Goal: Task Accomplishment & Management: Use online tool/utility

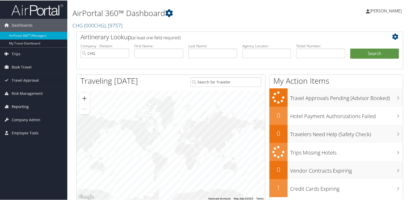
click at [19, 105] on span "Reporting" at bounding box center [20, 106] width 17 height 13
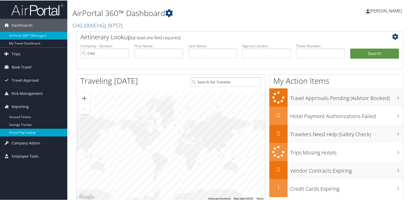
click at [21, 131] on link "Virtual Pay Lookup" at bounding box center [33, 132] width 67 height 8
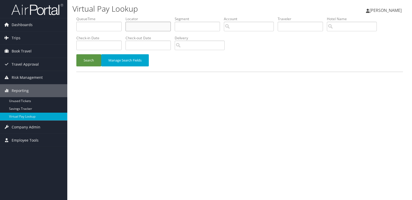
click at [139, 23] on input "text" at bounding box center [148, 27] width 45 height 10
paste input "QRLDKQ"
type input "QRLDKQ"
click at [89, 59] on button "Search" at bounding box center [88, 60] width 25 height 12
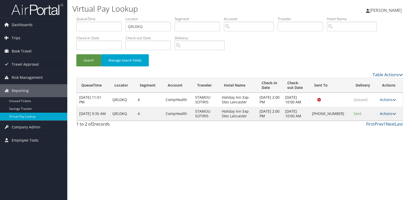
click at [391, 115] on link "Actions" at bounding box center [388, 113] width 16 height 5
drag, startPoint x: 363, startPoint y: 136, endPoint x: 367, endPoint y: 132, distance: 5.9
click at [367, 132] on ul "Resend Logs Delivery Information View Itinerary" at bounding box center [372, 135] width 46 height 36
click at [384, 115] on link "Actions" at bounding box center [388, 113] width 16 height 5
click at [361, 130] on link "Logs" at bounding box center [371, 130] width 44 height 9
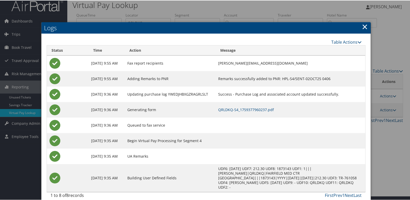
scroll to position [5, 0]
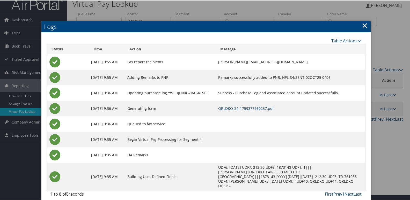
click at [248, 110] on link "QRLDKQ-S4_1759377960237.pdf" at bounding box center [246, 108] width 56 height 5
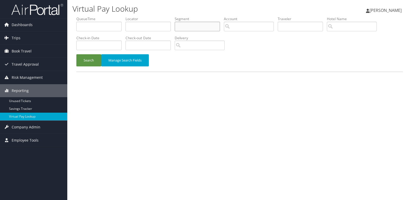
click at [192, 28] on input "text" at bounding box center [197, 27] width 45 height 10
click at [136, 27] on input "text" at bounding box center [148, 27] width 45 height 10
paste input "ECUUEL"
type input "ECUUEL"
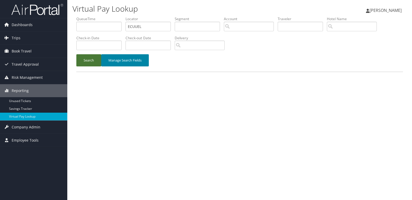
drag, startPoint x: 89, startPoint y: 60, endPoint x: 137, endPoint y: 66, distance: 48.5
click at [90, 60] on button "Search" at bounding box center [88, 60] width 25 height 12
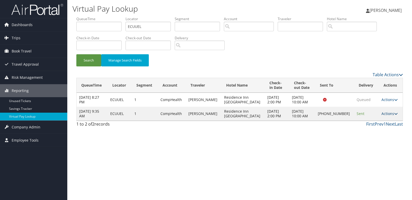
click at [384, 113] on link "Actions" at bounding box center [390, 113] width 16 height 5
click at [354, 131] on icon at bounding box center [354, 130] width 5 height 4
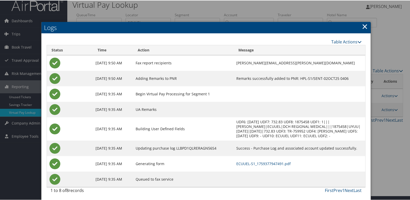
scroll to position [5, 0]
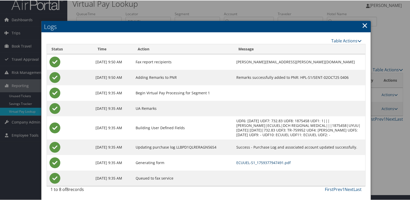
drag, startPoint x: 252, startPoint y: 162, endPoint x: 243, endPoint y: 163, distance: 9.7
click at [252, 162] on link "ECUUEL-S1_1759377947491.pdf" at bounding box center [263, 162] width 54 height 5
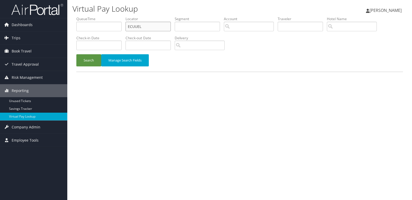
drag, startPoint x: 126, startPoint y: 28, endPoint x: 111, endPoint y: 30, distance: 14.8
click at [112, 16] on ul "QueueTime Locator ECUUEL Segment Account Traveler Hotel Name Check-in Date Chec…" at bounding box center [239, 16] width 327 height 0
paste input "OGAUQK"
type input "OGAUQK"
click at [97, 59] on button "Search" at bounding box center [88, 60] width 25 height 12
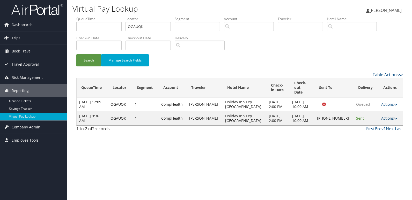
click at [391, 116] on link "Actions" at bounding box center [389, 118] width 16 height 5
click at [367, 130] on link "Logs" at bounding box center [371, 130] width 44 height 9
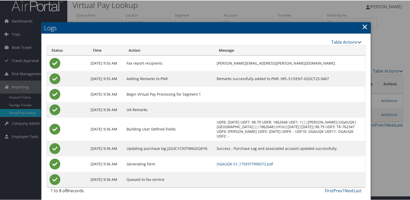
scroll to position [5, 0]
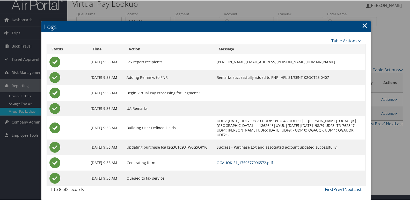
click at [226, 163] on link "OGAUQK-S1_1759377996572.pdf" at bounding box center [245, 162] width 56 height 5
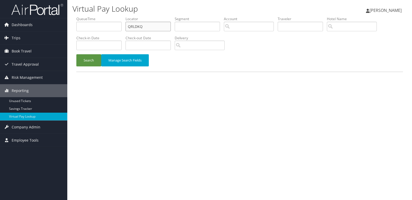
drag, startPoint x: 146, startPoint y: 26, endPoint x: 79, endPoint y: 36, distance: 68.4
click at [79, 16] on ul "QueueTime Locator QRLDKQ Segment Account Traveler Hotel Name Check-in Date Chec…" at bounding box center [239, 16] width 327 height 0
paste input "EOTQHB"
type input "EOTQHB"
click at [93, 60] on button "Search" at bounding box center [88, 60] width 25 height 12
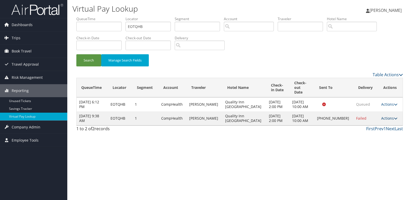
click at [389, 116] on link "Actions" at bounding box center [389, 118] width 16 height 5
click at [364, 131] on link "Logs" at bounding box center [371, 130] width 44 height 9
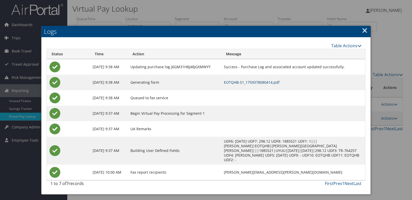
drag, startPoint x: 259, startPoint y: 84, endPoint x: 251, endPoint y: 87, distance: 8.9
click at [259, 84] on link "EOTQHB-S1_1759378080414.pdf" at bounding box center [252, 82] width 56 height 5
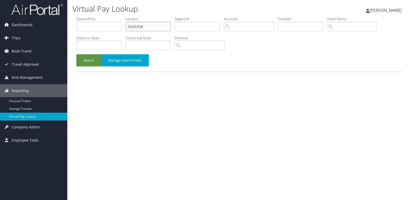
drag, startPoint x: 145, startPoint y: 27, endPoint x: 81, endPoint y: 28, distance: 64.2
click at [101, 16] on ul "QueueTime Locator OGAUQK Segment Account Traveler Hotel Name Check-in Date Chec…" at bounding box center [239, 16] width 327 height 0
paste input "NHHJZC"
type input "NHHJZC"
drag, startPoint x: 91, startPoint y: 60, endPoint x: 175, endPoint y: 69, distance: 84.6
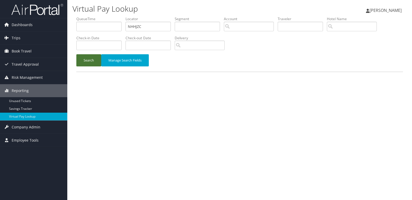
click at [91, 60] on button "Search" at bounding box center [88, 60] width 25 height 12
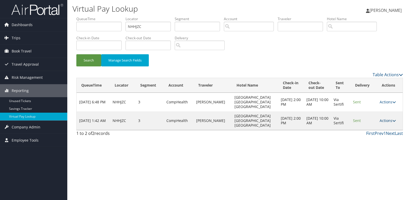
click at [391, 118] on link "Actions" at bounding box center [388, 120] width 16 height 5
click at [369, 130] on link "Logs" at bounding box center [377, 130] width 33 height 9
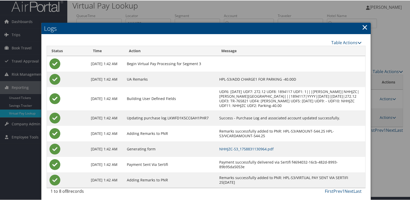
scroll to position [10, 0]
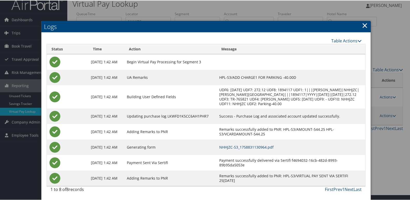
click at [267, 145] on link "NHHJZC-S3_1758831130964.pdf" at bounding box center [246, 146] width 54 height 5
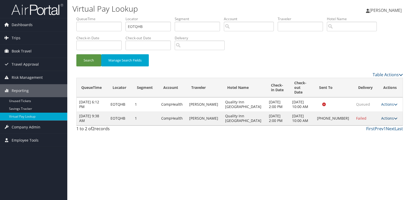
click at [390, 116] on link "Actions" at bounding box center [389, 118] width 16 height 5
click at [362, 129] on link "Logs" at bounding box center [371, 130] width 44 height 9
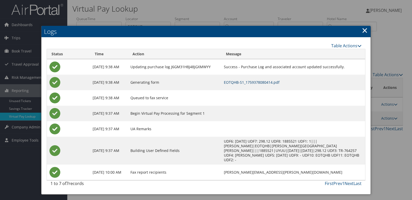
click at [267, 83] on link "EOTQHB-S1_1759378080414.pdf" at bounding box center [252, 82] width 56 height 5
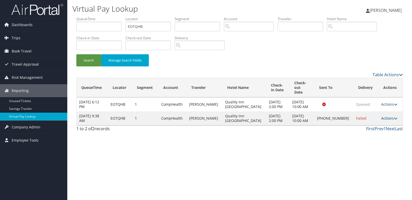
click at [387, 116] on link "Actions" at bounding box center [389, 118] width 16 height 5
click at [362, 123] on link "Resend" at bounding box center [371, 121] width 44 height 9
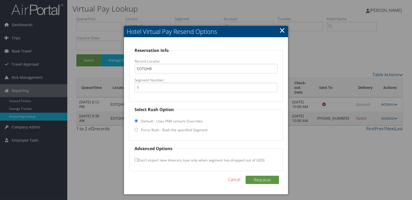
click at [145, 132] on label "Force Rush - Rush the specified Segment" at bounding box center [174, 130] width 67 height 5
click at [138, 132] on input "Force Rush - Rush the specified Segment" at bounding box center [136, 129] width 3 height 3
radio input "true"
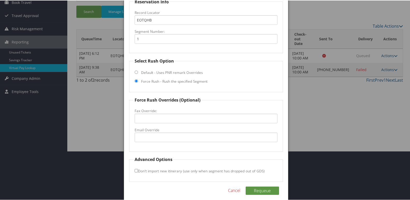
scroll to position [54, 0]
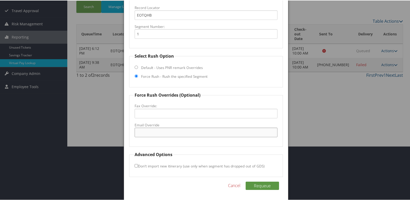
click at [154, 129] on input "Email Override" at bounding box center [206, 132] width 143 height 10
click at [154, 133] on input "[EMAIL_ADDRESS][DOMAIN_NAME]" at bounding box center [206, 132] width 143 height 10
click at [163, 133] on input "qualityinnnorthampton@gmail.com" at bounding box center [206, 132] width 143 height 10
type input "qualityinnnorthampton@gmail.com"
drag, startPoint x: 134, startPoint y: 167, endPoint x: 143, endPoint y: 164, distance: 10.0
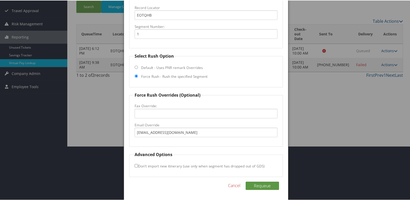
click at [135, 167] on input "Don't import new itinerary (use only when segment has dropped out of GDS)" at bounding box center [136, 165] width 3 height 3
checkbox input "true"
drag, startPoint x: 259, startPoint y: 186, endPoint x: 255, endPoint y: 187, distance: 4.9
click at [260, 186] on button "Requeue" at bounding box center [262, 185] width 33 height 8
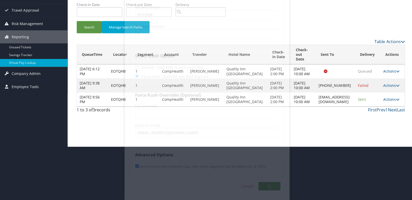
scroll to position [0, 0]
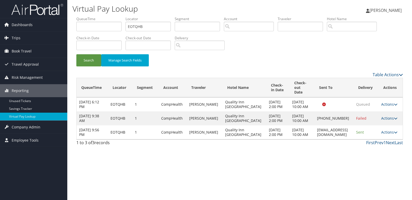
drag, startPoint x: 291, startPoint y: 144, endPoint x: 353, endPoint y: 143, distance: 62.4
click at [353, 140] on td "qualityinnnorthampton@gmail.com" at bounding box center [334, 133] width 39 height 14
copy td "qualityinnnorthampton@gmail.com"
click at [394, 135] on link "Actions" at bounding box center [389, 132] width 16 height 5
click at [376, 158] on link "Logs" at bounding box center [381, 160] width 33 height 9
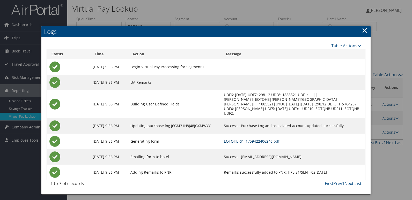
click at [253, 139] on link "EOTQHB-S1_1759422406246.pdf" at bounding box center [252, 141] width 56 height 5
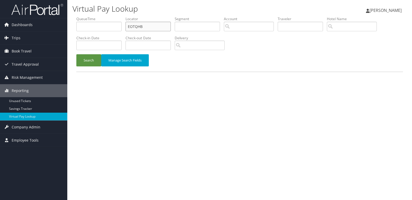
drag, startPoint x: 149, startPoint y: 25, endPoint x: 105, endPoint y: 34, distance: 44.8
click at [105, 16] on ul "QueueTime Locator EOTQHB Segment Account Traveler Hotel Name Check-in Date Chec…" at bounding box center [239, 16] width 327 height 0
paste input "UABEBV"
type input "UABEBV"
drag, startPoint x: 84, startPoint y: 60, endPoint x: 112, endPoint y: 63, distance: 28.4
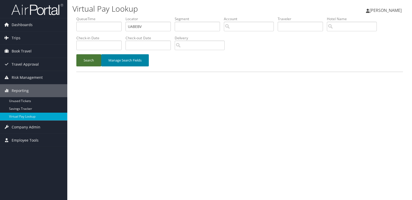
click at [84, 60] on button "Search" at bounding box center [88, 60] width 25 height 12
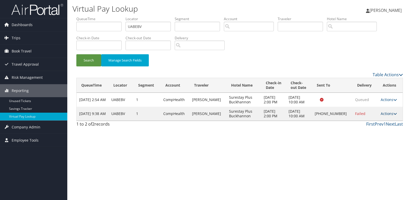
click at [381, 114] on link "Actions" at bounding box center [389, 113] width 16 height 5
click at [364, 132] on link "Logs" at bounding box center [371, 130] width 44 height 9
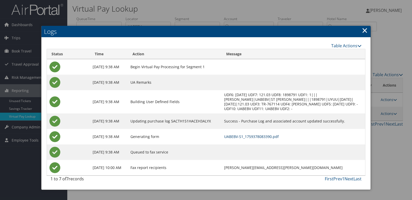
click at [253, 136] on link "UABEBV-S1_1759378083390.pdf" at bounding box center [251, 136] width 55 height 5
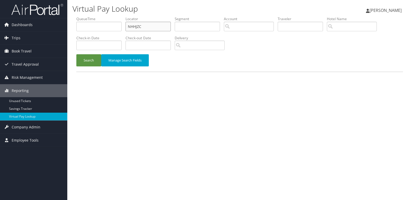
drag, startPoint x: 162, startPoint y: 31, endPoint x: 110, endPoint y: 38, distance: 52.0
click at [113, 16] on ul "QueueTime Locator NHHJZC Segment Account Traveler Hotel Name Check-in Date Chec…" at bounding box center [239, 16] width 327 height 0
paste input "MWCRUM"
type input "MWCRUM"
click at [92, 64] on button "Search" at bounding box center [88, 60] width 25 height 12
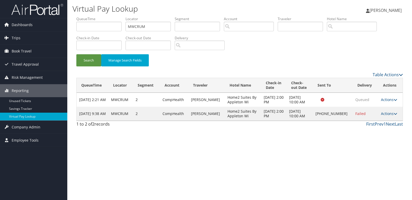
click at [378, 115] on td "Actions Resend Logs Delivery Information View Itinerary" at bounding box center [390, 114] width 24 height 14
click at [389, 114] on link "Actions" at bounding box center [389, 113] width 16 height 5
click at [373, 126] on link "Logs" at bounding box center [372, 130] width 44 height 9
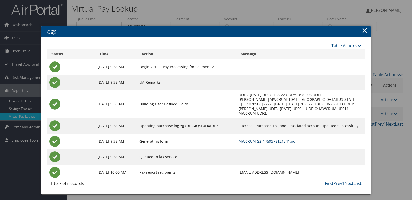
click at [251, 139] on link "MWCRUM-S2_1759378121341.pdf" at bounding box center [268, 141] width 58 height 5
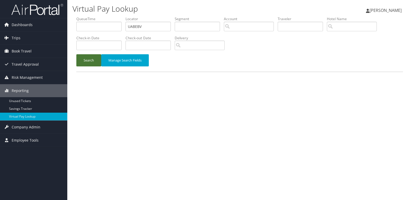
click at [88, 60] on button "Search" at bounding box center [88, 60] width 25 height 12
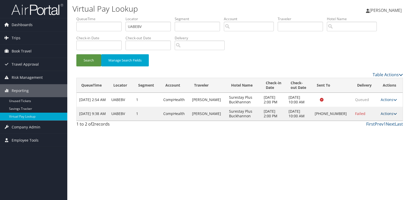
click at [383, 114] on link "Actions" at bounding box center [389, 113] width 16 height 5
click at [362, 124] on link "Resend" at bounding box center [371, 121] width 44 height 9
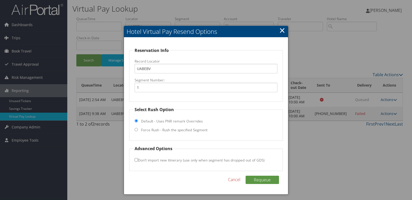
click at [145, 132] on label "Force Rush - Rush the specified Segment" at bounding box center [174, 130] width 67 height 5
click at [138, 132] on input "Force Rush - Rush the specified Segment" at bounding box center [136, 129] width 3 height 3
radio input "true"
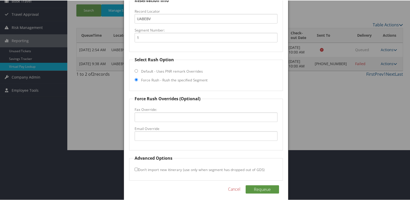
scroll to position [52, 0]
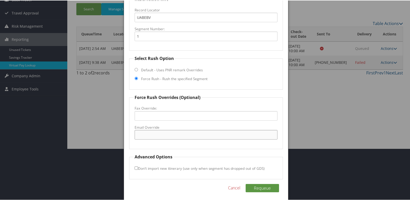
click at [145, 133] on input "Email Override" at bounding box center [206, 135] width 143 height 10
click at [156, 135] on input "Email Override" at bounding box center [206, 135] width 143 height 10
type input "surestayplusbuckhannon@gmail.com"
click at [137, 167] on input "Don't import new itinerary (use only when segment has dropped out of GDS)" at bounding box center [136, 167] width 3 height 3
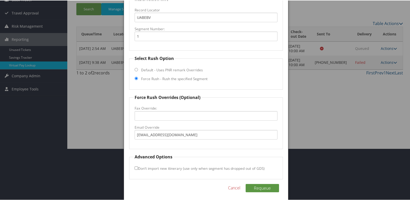
checkbox input "true"
click at [263, 189] on button "Requeue" at bounding box center [262, 188] width 33 height 8
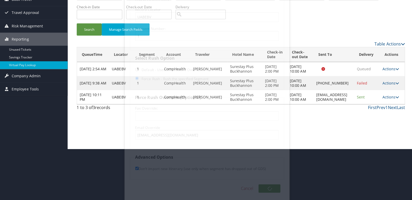
scroll to position [0, 0]
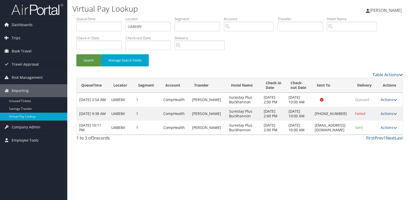
drag, startPoint x: 289, startPoint y: 143, endPoint x: 353, endPoint y: 145, distance: 63.2
click at [352, 135] on td "surestayplusbuckhannon@gmail.com" at bounding box center [332, 128] width 40 height 14
copy td "surestayplusbuckhannon@gmail.com"
drag, startPoint x: 388, startPoint y: 144, endPoint x: 385, endPoint y: 147, distance: 4.2
click at [388, 130] on link "Actions" at bounding box center [389, 127] width 16 height 5
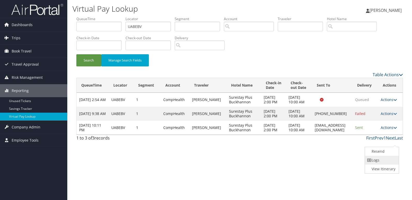
click at [373, 158] on link "Logs" at bounding box center [381, 160] width 33 height 9
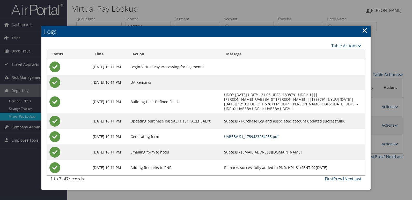
click at [246, 136] on link "UABEBV-S1_1759423264935.pdf" at bounding box center [251, 136] width 55 height 5
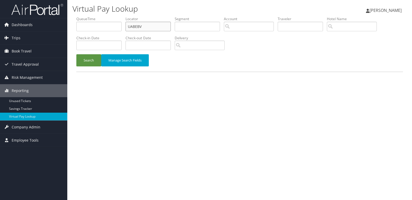
drag, startPoint x: 145, startPoint y: 27, endPoint x: 103, endPoint y: 33, distance: 42.9
click at [105, 16] on ul "QueueTime Locator UABEBV Segment Account Traveler Hotel Name Check-in Date Chec…" at bounding box center [239, 16] width 327 height 0
paste input "NJDPWR"
type input "NJDPWR"
click at [87, 61] on button "Search" at bounding box center [88, 60] width 25 height 12
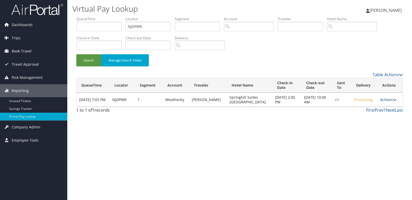
click at [391, 99] on link "Actions" at bounding box center [388, 99] width 16 height 5
click at [365, 116] on link "Logs" at bounding box center [372, 116] width 44 height 9
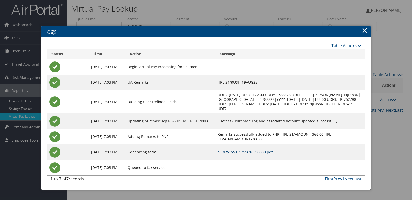
drag, startPoint x: 263, startPoint y: 153, endPoint x: 259, endPoint y: 152, distance: 3.6
click at [263, 153] on link "NJDPWR-S1_1755610390008.pdf" at bounding box center [245, 152] width 55 height 5
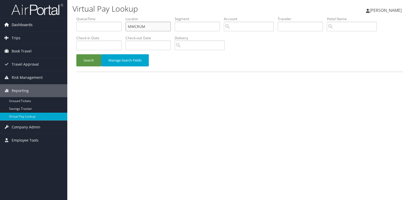
drag, startPoint x: 150, startPoint y: 28, endPoint x: 60, endPoint y: 30, distance: 89.8
click at [60, 30] on div "Dashboards AirPortal 360™ (Manager) My Travel Dashboard Trips Airtinerary® Look…" at bounding box center [206, 100] width 412 height 200
paste input "EPOCRI"
type input "EPOCRI"
click at [85, 58] on button "Search" at bounding box center [88, 60] width 25 height 12
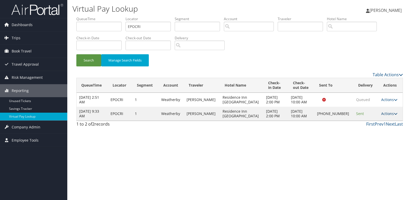
click at [389, 113] on link "Actions" at bounding box center [389, 113] width 16 height 5
click at [359, 132] on link "Logs" at bounding box center [372, 130] width 44 height 9
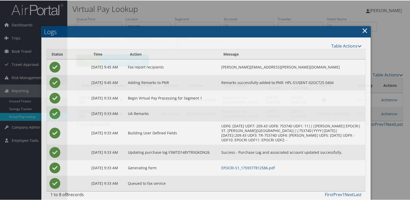
scroll to position [5, 0]
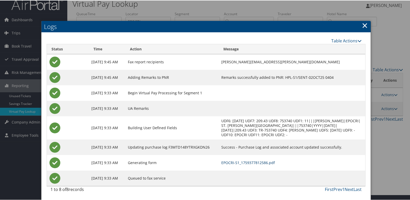
click at [266, 163] on link "EPOCRI-S1_1759377812586.pdf" at bounding box center [248, 162] width 54 height 5
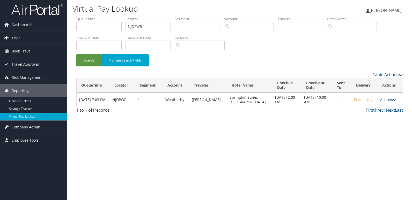
click at [387, 100] on link "Actions" at bounding box center [388, 99] width 16 height 5
click at [362, 114] on link "Logs" at bounding box center [372, 116] width 44 height 9
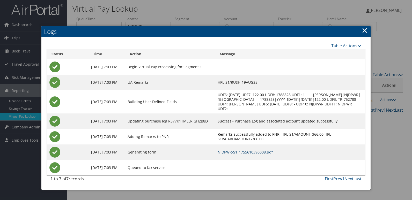
click at [268, 152] on link "NJDPWR-S1_1755610390008.pdf" at bounding box center [245, 152] width 55 height 5
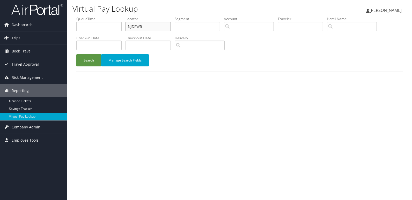
drag, startPoint x: 149, startPoint y: 29, endPoint x: 106, endPoint y: 31, distance: 42.3
click at [106, 16] on ul "QueueTime Locator NJDPWR Segment Account Traveler Hotel Name Check-in Date Chec…" at bounding box center [239, 16] width 327 height 0
paste input "AGUQWW"
type input "AGUQWW"
click at [93, 61] on button "Search" at bounding box center [88, 60] width 25 height 12
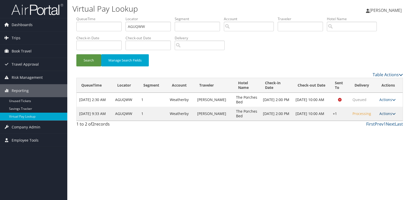
click at [389, 115] on link "Actions" at bounding box center [388, 113] width 16 height 5
click at [374, 126] on link "Logs" at bounding box center [372, 130] width 44 height 9
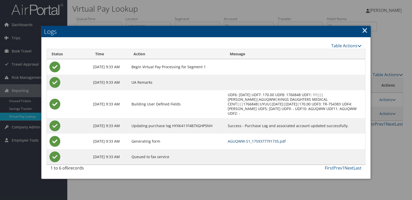
drag, startPoint x: 256, startPoint y: 142, endPoint x: 251, endPoint y: 141, distance: 5.5
click at [256, 142] on link "AGUQWW-S1_1759377791735.pdf" at bounding box center [257, 141] width 58 height 5
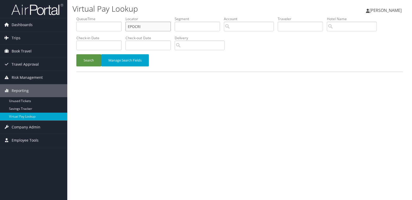
drag, startPoint x: 142, startPoint y: 30, endPoint x: 97, endPoint y: 34, distance: 45.3
click at [97, 16] on ul "QueueTime Locator EPOCRI Segment Account Traveler Hotel Name Check-in Date Chec…" at bounding box center [239, 16] width 327 height 0
paste input "KAFRHF"
type input "KAFRHF"
click at [91, 61] on button "Search" at bounding box center [88, 60] width 25 height 12
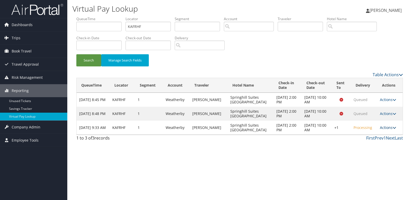
click at [391, 128] on link "Actions" at bounding box center [388, 127] width 16 height 5
click at [364, 144] on link "Logs" at bounding box center [371, 144] width 44 height 9
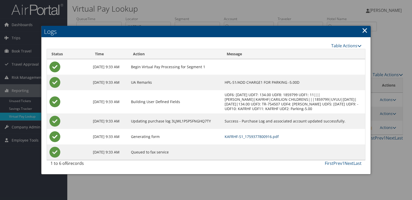
click at [263, 136] on link "KAFRHF-S1_1759377800916.pdf" at bounding box center [252, 136] width 54 height 5
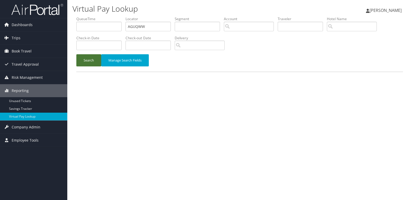
click at [82, 61] on button "Search" at bounding box center [88, 60] width 25 height 12
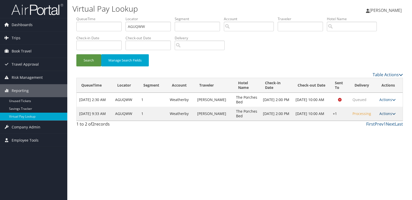
click at [392, 115] on link "Actions" at bounding box center [388, 113] width 16 height 5
click at [372, 122] on link "Resend" at bounding box center [372, 121] width 44 height 9
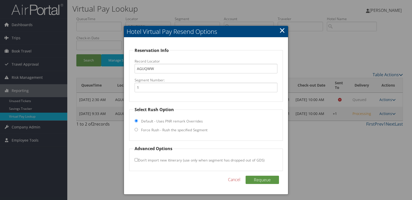
click at [142, 132] on label "Force Rush - Rush the specified Segment" at bounding box center [174, 130] width 67 height 5
click at [138, 132] on input "Force Rush - Rush the specified Segment" at bounding box center [136, 129] width 3 height 3
radio input "true"
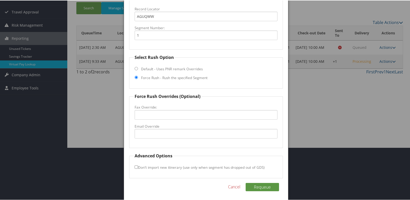
scroll to position [54, 0]
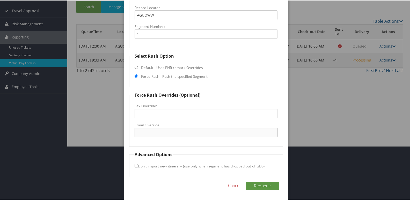
click at [138, 132] on input "Email Override" at bounding box center [206, 132] width 143 height 10
click at [144, 132] on input "Email Override" at bounding box center [206, 132] width 143 height 10
click at [160, 133] on input "Email Override" at bounding box center [206, 132] width 143 height 10
drag, startPoint x: 173, startPoint y: 131, endPoint x: 145, endPoint y: 136, distance: 28.4
click at [145, 136] on input "stay@corchesacooe" at bounding box center [206, 132] width 143 height 10
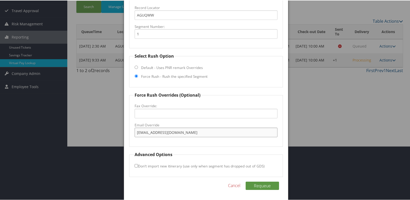
type input "stay@porchesatolebrook.com"
click at [136, 166] on input "Don't import new itinerary (use only when segment has dropped out of GDS)" at bounding box center [136, 165] width 3 height 3
checkbox input "true"
click at [263, 184] on button "Requeue" at bounding box center [262, 185] width 33 height 8
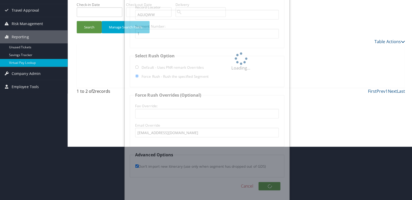
scroll to position [0, 0]
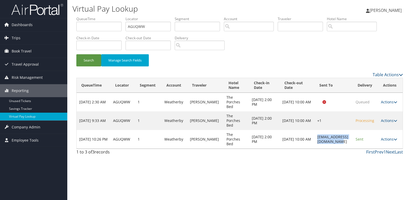
drag, startPoint x: 301, startPoint y: 140, endPoint x: 350, endPoint y: 140, distance: 49.4
click at [350, 140] on td "stay@porchesatolebrook.com" at bounding box center [334, 139] width 38 height 19
copy td "stay@porchesatolebrook.com"
click at [392, 139] on link "Actions" at bounding box center [389, 139] width 16 height 5
click at [379, 153] on link "Logs" at bounding box center [381, 155] width 33 height 9
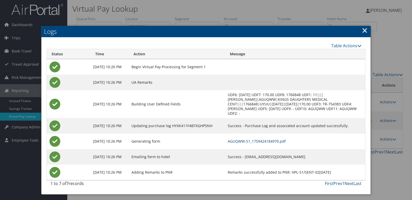
click at [266, 142] on link "AGUQWW-S1_1759424184970.pdf" at bounding box center [257, 141] width 58 height 5
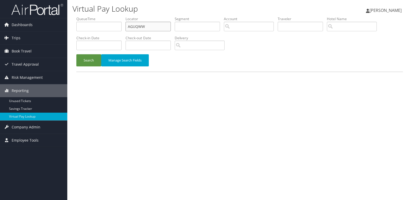
drag, startPoint x: 140, startPoint y: 28, endPoint x: 97, endPoint y: 32, distance: 43.4
click at [99, 16] on ul "QueueTime Locator AGUQWW Segment Account Traveler Hotel Name Check-in Date Chec…" at bounding box center [239, 16] width 327 height 0
paste input "GRVDDO"
type input "GRVDDO"
click at [93, 55] on button "Search" at bounding box center [88, 60] width 25 height 12
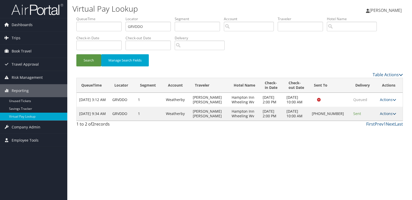
click at [393, 114] on icon at bounding box center [395, 114] width 4 height 4
click at [367, 132] on link "Logs" at bounding box center [371, 130] width 44 height 9
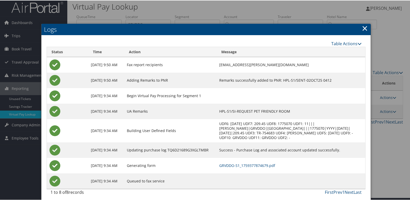
scroll to position [10, 0]
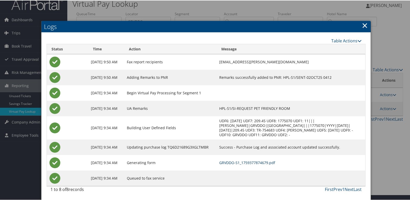
drag, startPoint x: 271, startPoint y: 162, endPoint x: 262, endPoint y: 162, distance: 9.3
click at [271, 162] on link "GRVDDO-S1_1759377874679.pdf" at bounding box center [247, 162] width 56 height 5
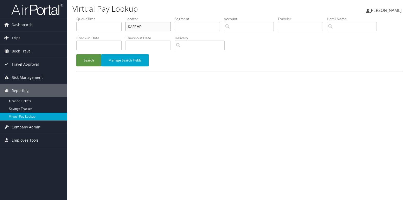
drag, startPoint x: 148, startPoint y: 27, endPoint x: 67, endPoint y: 33, distance: 80.7
click at [67, 33] on div "Virtual Pay Lookup Luke Perry Luke Perry My Settings Travel Agency Contacts Vie…" at bounding box center [239, 100] width 345 height 200
paste input "ORLGBT"
type input "ORLGBT"
click at [86, 63] on button "Search" at bounding box center [88, 60] width 25 height 12
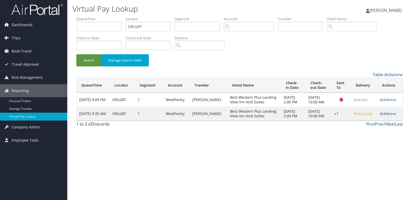
click at [387, 115] on link "Actions" at bounding box center [388, 113] width 16 height 5
click at [365, 130] on link "Logs" at bounding box center [372, 130] width 44 height 9
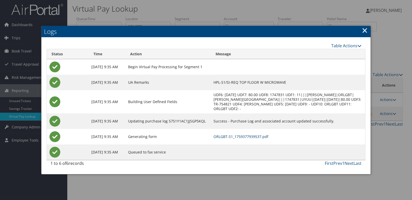
click at [256, 136] on link "ORLGBT-S1_1759377939537.pdf" at bounding box center [241, 136] width 55 height 5
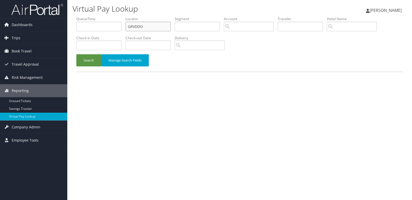
drag, startPoint x: 99, startPoint y: 28, endPoint x: 76, endPoint y: 28, distance: 23.6
click at [76, 28] on form "QueueTime Locator GRVDDO Segment Account Traveler Hotel Name Check-in Date Chec…" at bounding box center [239, 43] width 327 height 55
paste input "JERKCM"
type input "JERKCM"
click at [84, 63] on button "Search" at bounding box center [88, 60] width 25 height 12
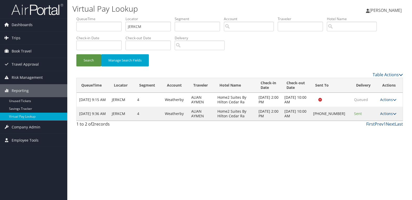
click at [387, 113] on link "Actions" at bounding box center [388, 113] width 16 height 5
drag, startPoint x: 362, startPoint y: 137, endPoint x: 371, endPoint y: 131, distance: 11.0
click at [371, 131] on ul "Resend Logs Delivery Information View Itinerary" at bounding box center [373, 135] width 46 height 36
click at [389, 113] on link "Actions" at bounding box center [388, 113] width 16 height 5
click at [363, 132] on link "Logs" at bounding box center [372, 130] width 44 height 9
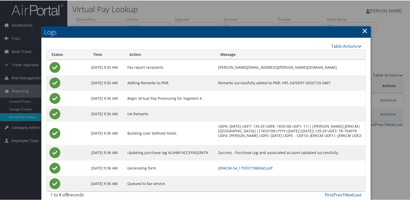
scroll to position [5, 0]
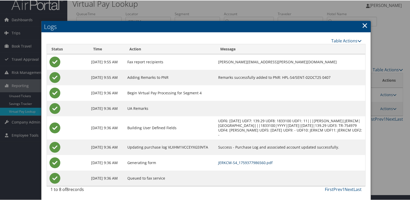
click at [255, 162] on link "JERKCM-S4_1759377986560.pdf" at bounding box center [245, 162] width 54 height 5
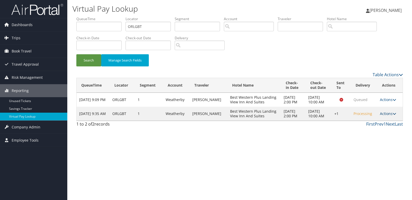
click at [390, 116] on link "Actions" at bounding box center [388, 113] width 16 height 5
click at [365, 130] on link "Logs" at bounding box center [372, 130] width 44 height 9
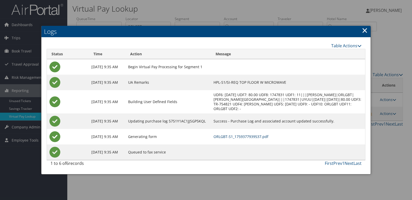
click at [264, 137] on link "ORLGBT-S1_1759377939537.pdf" at bounding box center [241, 136] width 55 height 5
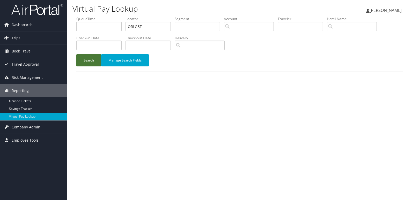
click at [82, 62] on button "Search" at bounding box center [88, 60] width 25 height 12
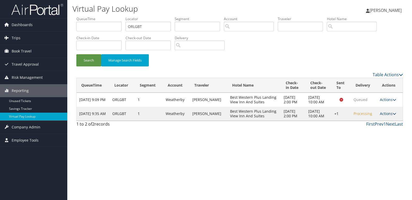
click at [383, 114] on link "Actions" at bounding box center [388, 113] width 16 height 5
click at [364, 123] on link "Resend" at bounding box center [372, 121] width 44 height 9
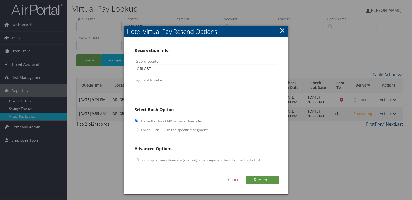
click at [149, 130] on label "Force Rush - Rush the specified Segment" at bounding box center [174, 130] width 67 height 5
click at [138, 130] on input "Force Rush - Rush the specified Segment" at bounding box center [136, 129] width 3 height 3
radio input "true"
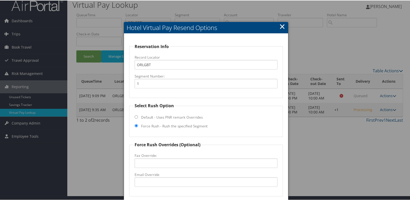
scroll to position [54, 0]
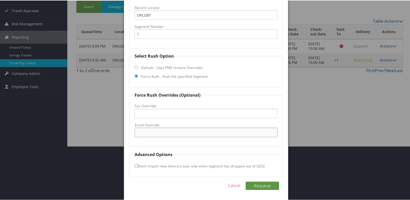
click at [158, 133] on input "Email Override" at bounding box center [206, 132] width 143 height 10
type input "jessica@bwlandingview.com"
click at [135, 166] on input "Don't import new itinerary (use only when segment has dropped out of GDS)" at bounding box center [136, 165] width 3 height 3
checkbox input "true"
click at [264, 184] on button "Requeue" at bounding box center [262, 185] width 33 height 8
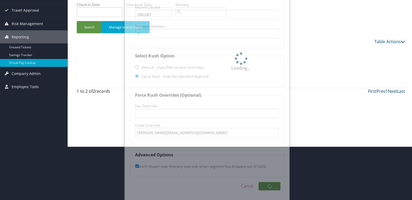
scroll to position [0, 0]
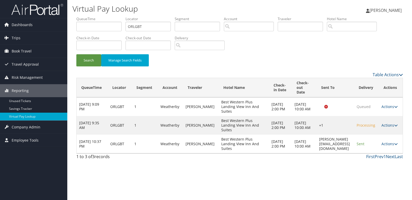
drag, startPoint x: 302, startPoint y: 165, endPoint x: 328, endPoint y: 162, distance: 25.5
click at [328, 162] on div "Table Actions Loading... QueueTime Locator Segment Account Traveler Hotel Name …" at bounding box center [239, 117] width 327 height 91
drag, startPoint x: 302, startPoint y: 145, endPoint x: 352, endPoint y: 144, distance: 49.4
click at [352, 144] on td "jessica@bwlandingview.com" at bounding box center [336, 144] width 38 height 19
copy td "jessica@bwlandingview.com"
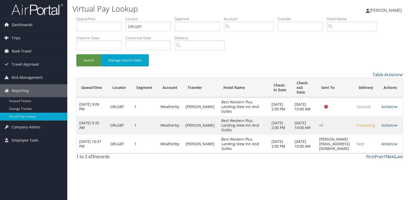
click at [393, 143] on link "Actions" at bounding box center [390, 144] width 16 height 5
click at [379, 158] on link "Logs" at bounding box center [381, 160] width 33 height 9
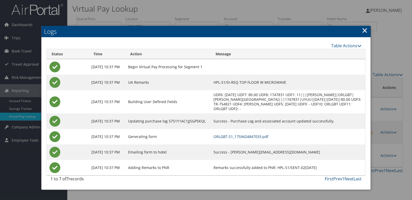
click at [258, 138] on link "ORLGBT-S1_1759424847033.pdf" at bounding box center [241, 136] width 55 height 5
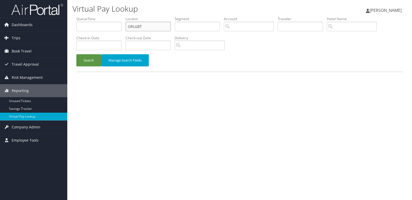
drag, startPoint x: 105, startPoint y: 30, endPoint x: 96, endPoint y: 30, distance: 9.1
click at [97, 16] on ul "QueueTime Locator ORLGBT Segment Account Traveler Hotel Name Check-in Date Chec…" at bounding box center [239, 16] width 327 height 0
paste input "SMDOFU"
type input "SMDOFU"
click at [93, 60] on button "Search" at bounding box center [88, 60] width 25 height 12
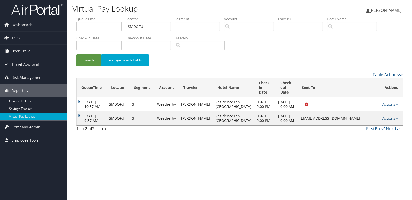
click at [388, 121] on link "Actions" at bounding box center [391, 118] width 16 height 5
click at [371, 148] on icon at bounding box center [369, 149] width 5 height 4
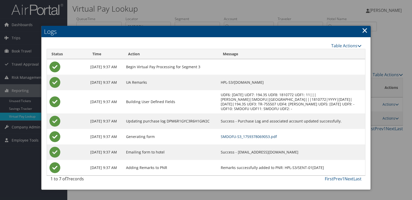
click at [223, 135] on link "SMDOFU-S3_1759378069053.pdf" at bounding box center [249, 136] width 56 height 5
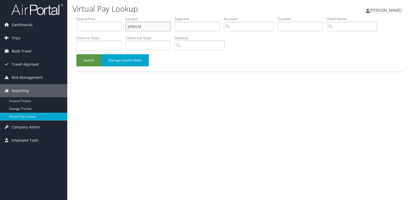
click at [96, 16] on ul "QueueTime Locator JERKCM Segment Account Traveler Hotel Name Check-in Date Chec…" at bounding box center [239, 16] width 327 height 0
paste input "IUTKHR"
type input "IUTKHR"
click at [85, 66] on button "Search" at bounding box center [88, 60] width 25 height 12
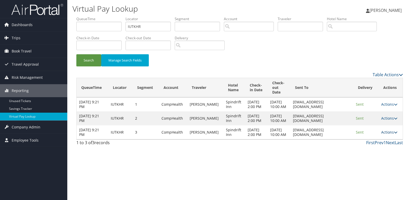
click at [385, 135] on link "Actions" at bounding box center [389, 132] width 16 height 5
click at [369, 158] on link "Logs" at bounding box center [380, 160] width 33 height 9
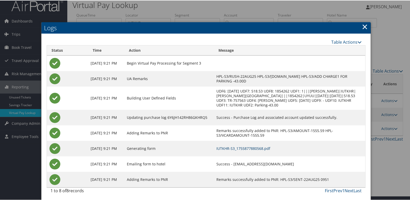
scroll to position [5, 0]
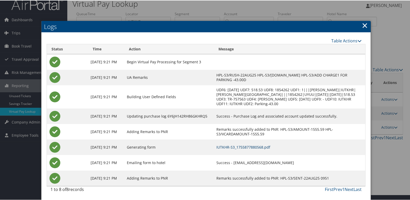
click at [243, 148] on link "IUTKHR-S3_1755877880568.pdf" at bounding box center [243, 146] width 54 height 5
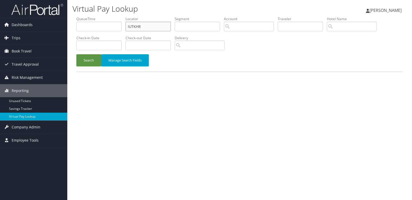
drag, startPoint x: 148, startPoint y: 24, endPoint x: 91, endPoint y: 33, distance: 57.7
click at [91, 16] on ul "QueueTime Locator IUTKHR Segment Account Traveler Hotel Name Check-in Date Chec…" at bounding box center [239, 16] width 327 height 0
paste input "CWOXDW"
type input "CWOXDW"
drag, startPoint x: 73, startPoint y: 65, endPoint x: 76, endPoint y: 65, distance: 3.1
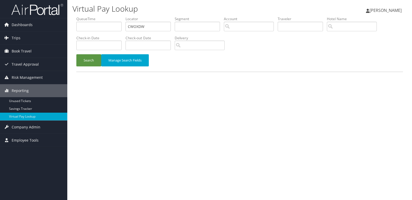
click at [73, 65] on div "Search Manage Search Fields" at bounding box center [239, 62] width 334 height 17
drag, startPoint x: 89, startPoint y: 61, endPoint x: 100, endPoint y: 70, distance: 14.4
click at [89, 61] on button "Search" at bounding box center [88, 60] width 25 height 12
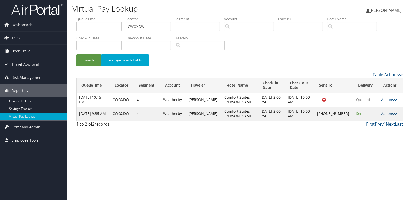
click at [389, 113] on link "Actions" at bounding box center [389, 113] width 16 height 5
click at [366, 129] on link "Logs" at bounding box center [372, 130] width 44 height 9
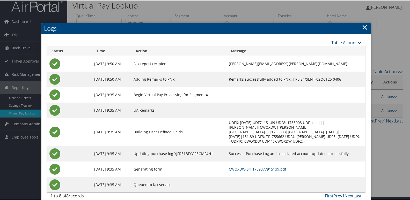
scroll to position [5, 0]
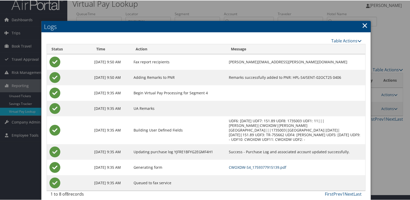
click at [229, 165] on link "CWOXDW-S4_1759377915139.pdf" at bounding box center [257, 167] width 57 height 5
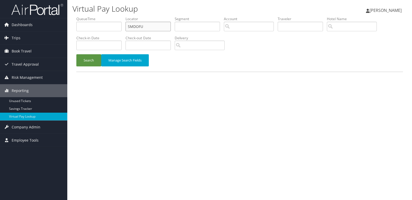
drag, startPoint x: 0, startPoint y: 0, endPoint x: 102, endPoint y: 35, distance: 107.9
click at [102, 16] on ul "QueueTime Locator SMDOFU Segment Account Traveler Hotel Name Check-in Date Chec…" at bounding box center [239, 16] width 327 height 0
paste input "CENLYJ"
type input "CENLYJ"
click at [90, 61] on button "Search" at bounding box center [88, 60] width 25 height 12
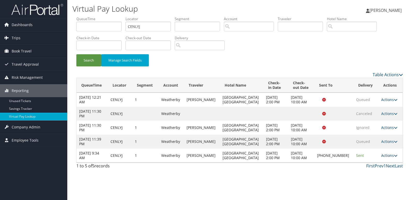
click at [387, 155] on link "Actions" at bounding box center [389, 155] width 16 height 5
click at [366, 171] on link "Logs" at bounding box center [371, 172] width 44 height 9
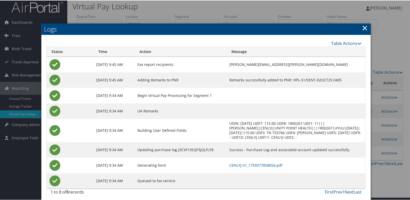
scroll to position [5, 0]
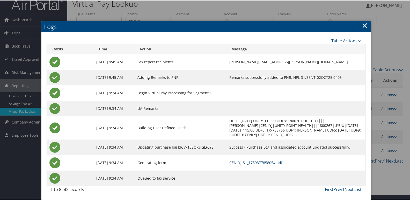
click at [244, 163] on link "CENLYJ-S1_1759377858054.pdf" at bounding box center [255, 162] width 53 height 5
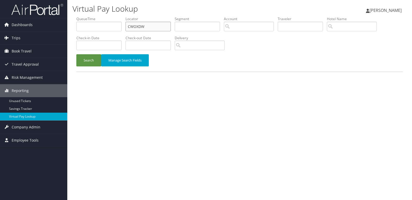
drag, startPoint x: 149, startPoint y: 23, endPoint x: 114, endPoint y: 32, distance: 36.0
click at [114, 16] on ul "QueueTime Locator CWOXDW Segment Account Traveler Hotel Name Check-in Date Chec…" at bounding box center [239, 16] width 327 height 0
paste input "YIJQHG"
type input "YIJQHG"
click at [80, 63] on button "Search" at bounding box center [88, 60] width 25 height 12
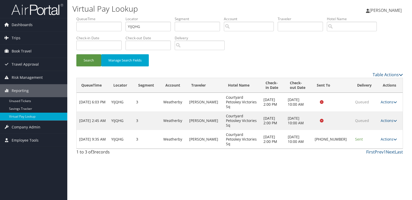
drag, startPoint x: 310, startPoint y: 151, endPoint x: 319, endPoint y: 149, distance: 9.0
click at [310, 151] on div "Virtual Pay Lookup [PERSON_NAME] [PERSON_NAME] My Settings Travel Agency Contac…" at bounding box center [239, 100] width 345 height 200
click at [393, 130] on td "Actions Resend Logs Delivery Information View Itinerary" at bounding box center [390, 139] width 25 height 19
click at [391, 137] on link "Actions" at bounding box center [389, 139] width 16 height 5
click at [366, 143] on link "Logs" at bounding box center [371, 144] width 44 height 9
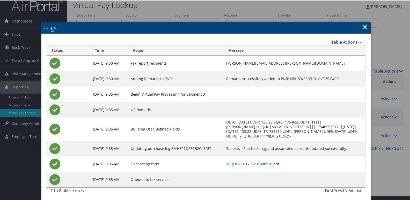
scroll to position [5, 0]
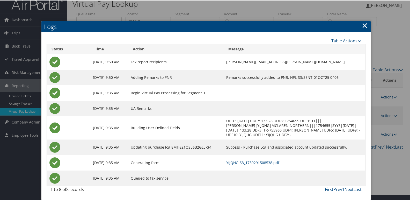
click at [246, 158] on td "YIJQHG-S3_1759291508538.pdf" at bounding box center [295, 163] width 142 height 16
drag, startPoint x: 245, startPoint y: 162, endPoint x: 239, endPoint y: 163, distance: 6.1
click at [245, 162] on link "YIJQHG-S3_1759291508538.pdf" at bounding box center [252, 162] width 53 height 5
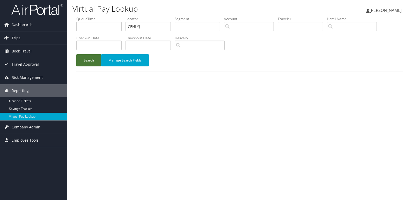
click at [98, 60] on button "Search" at bounding box center [88, 60] width 25 height 12
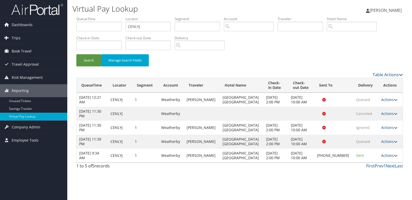
click at [386, 156] on link "Actions" at bounding box center [389, 155] width 16 height 5
click at [361, 172] on link "Logs" at bounding box center [371, 172] width 44 height 9
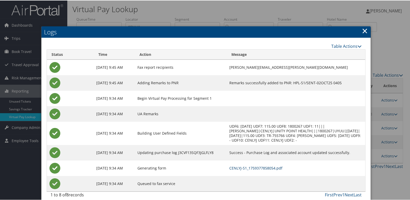
click at [255, 167] on link "CENLYJ-S1_1759377858054.pdf" at bounding box center [255, 167] width 53 height 5
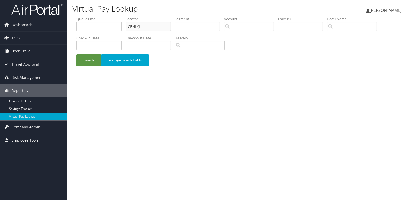
drag, startPoint x: 148, startPoint y: 28, endPoint x: 104, endPoint y: 34, distance: 44.2
click at [114, 16] on ul "QueueTime Locator CENLYJ Segment Account Traveler Hotel Name Check-in Date Chec…" at bounding box center [239, 16] width 327 height 0
paste input "YUPBGB"
type input "YUPBGB"
click at [89, 54] on li "Check-in Date" at bounding box center [100, 44] width 49 height 19
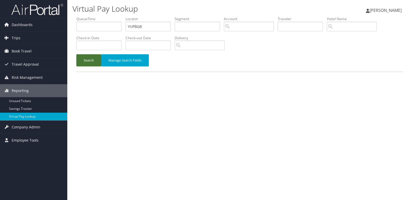
click at [92, 61] on button "Search" at bounding box center [88, 60] width 25 height 12
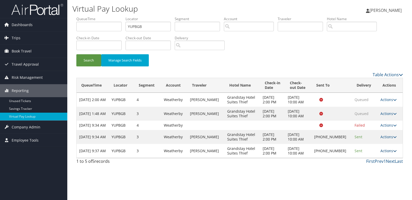
click at [385, 154] on link "Actions" at bounding box center [389, 151] width 16 height 5
click at [365, 169] on link "Logs" at bounding box center [371, 172] width 44 height 9
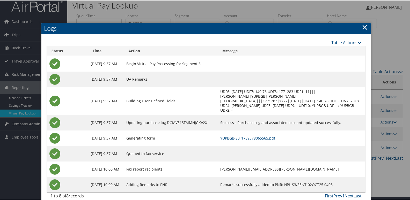
scroll to position [5, 0]
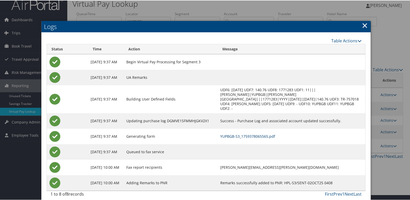
click at [254, 134] on link "YUPBGB-S3_1759378065565.pdf" at bounding box center [247, 136] width 55 height 5
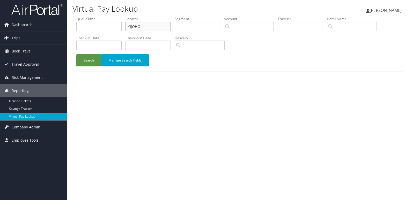
drag, startPoint x: 109, startPoint y: 31, endPoint x: 74, endPoint y: 33, distance: 35.3
click at [76, 33] on form "QueueTime Locator YIJQHG Segment Account Traveler Hotel Name Check-in Date Chec…" at bounding box center [239, 43] width 327 height 55
paste input "XFRFX"
type input "YXFRFX"
drag, startPoint x: 88, startPoint y: 57, endPoint x: 118, endPoint y: 68, distance: 32.1
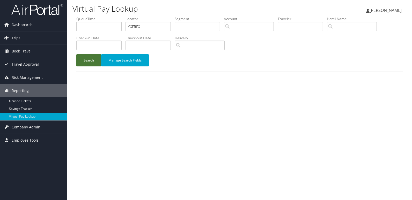
click at [89, 58] on button "Search" at bounding box center [88, 60] width 25 height 12
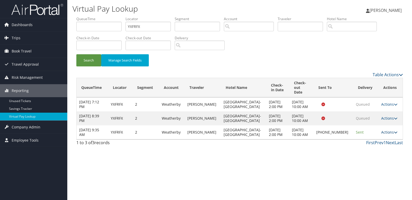
click at [389, 130] on link "Actions" at bounding box center [389, 132] width 16 height 5
click at [358, 146] on link "Logs" at bounding box center [371, 144] width 44 height 9
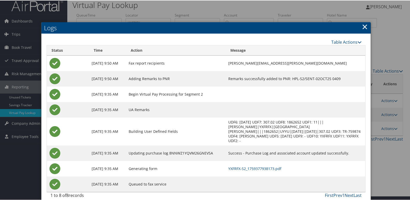
scroll to position [5, 0]
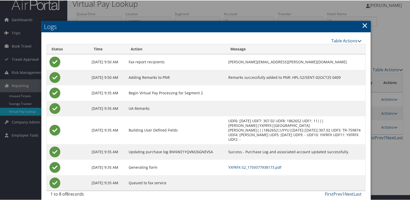
drag, startPoint x: 269, startPoint y: 162, endPoint x: 261, endPoint y: 159, distance: 8.2
click at [269, 165] on link "YXFRFX-S2_1759377938173.pdf" at bounding box center [254, 167] width 53 height 5
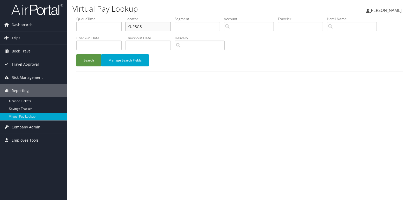
drag, startPoint x: 147, startPoint y: 28, endPoint x: 92, endPoint y: 35, distance: 55.4
click at [92, 16] on ul "QueueTime Locator YUPBGB Segment Account Traveler Hotel Name Check-in Date Chec…" at bounding box center [239, 16] width 327 height 0
paste input "KUCNAR"
type input "KUCNAR"
click at [91, 59] on button "Search" at bounding box center [88, 60] width 25 height 12
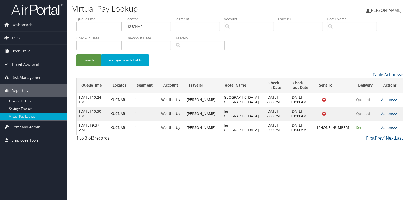
click at [389, 127] on link "Actions" at bounding box center [389, 127] width 16 height 5
click at [368, 143] on link "Logs" at bounding box center [371, 144] width 44 height 9
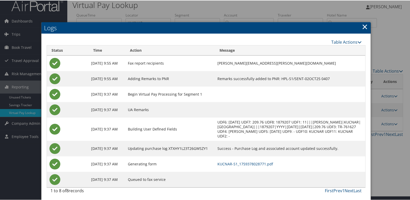
scroll to position [5, 0]
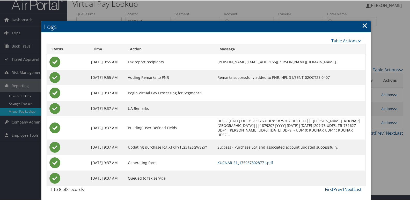
click at [248, 163] on link "KUCNAR-S1_1759378028771.pdf" at bounding box center [245, 162] width 56 height 5
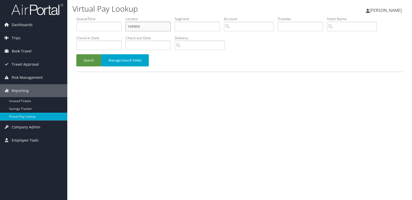
drag, startPoint x: 149, startPoint y: 27, endPoint x: 104, endPoint y: 31, distance: 45.2
click at [105, 16] on ul "QueueTime Locator YXFRFX Segment Account Traveler Hotel Name Check-in Date Chec…" at bounding box center [239, 16] width 327 height 0
paste input "MTKNDH"
type input "MTKNDH"
click at [88, 63] on button "Search" at bounding box center [88, 60] width 25 height 12
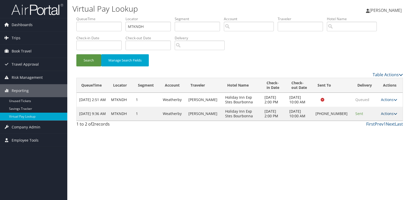
click at [386, 114] on link "Actions" at bounding box center [389, 113] width 16 height 5
click at [361, 133] on link "Logs" at bounding box center [371, 130] width 44 height 9
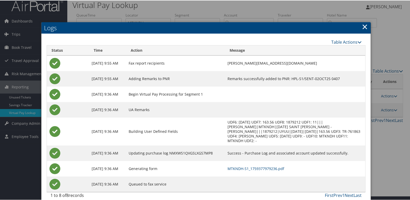
scroll to position [5, 0]
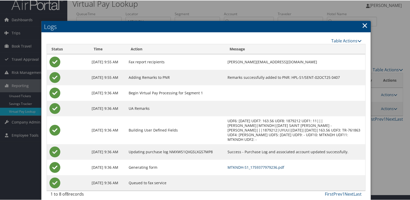
click at [253, 165] on link "MTKNDH-S1_1759377979236.pdf" at bounding box center [256, 167] width 57 height 5
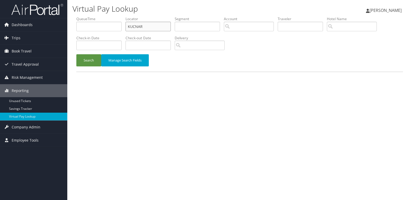
drag, startPoint x: 0, startPoint y: 0, endPoint x: 77, endPoint y: 30, distance: 82.6
click at [77, 16] on ul "QueueTime Locator KUCNAR Segment Account Traveler Hotel Name Check-in Date Chec…" at bounding box center [239, 16] width 327 height 0
paste input "CBKZFS"
type input "CBKZFS"
click at [88, 56] on button "Search" at bounding box center [88, 60] width 25 height 12
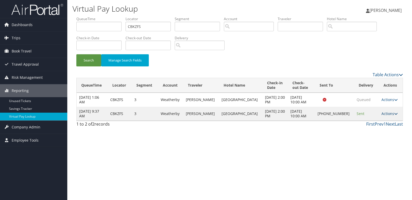
click at [383, 114] on link "Actions" at bounding box center [390, 113] width 16 height 5
click at [369, 134] on link "Logs" at bounding box center [371, 130] width 44 height 9
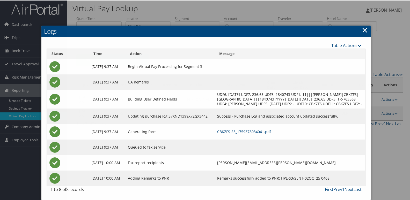
scroll to position [5, 0]
click at [256, 131] on link "CBKZFS-S3_1759378034041.pdf" at bounding box center [244, 131] width 54 height 5
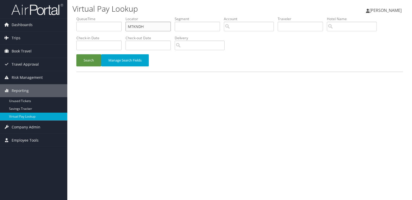
drag, startPoint x: 155, startPoint y: 27, endPoint x: 89, endPoint y: 30, distance: 66.3
click at [89, 16] on ul "QueueTime Locator MTKNDH Segment Account Traveler Hotel Name Check-in Date Chec…" at bounding box center [239, 16] width 327 height 0
paste input "OWABPY"
type input "OWABPY"
click at [95, 57] on button "Search" at bounding box center [88, 60] width 25 height 12
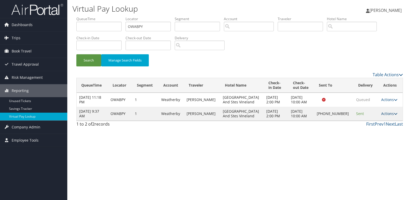
click at [385, 113] on link "Actions" at bounding box center [389, 113] width 16 height 5
click at [365, 130] on link "Logs" at bounding box center [371, 130] width 44 height 9
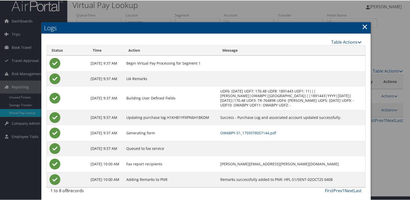
scroll to position [5, 0]
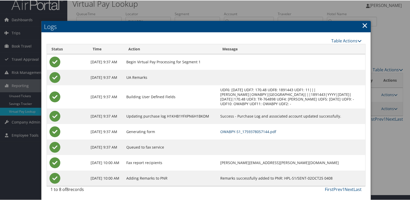
click at [247, 132] on link "OWABPY-S1_1759378057144.pdf" at bounding box center [248, 131] width 56 height 5
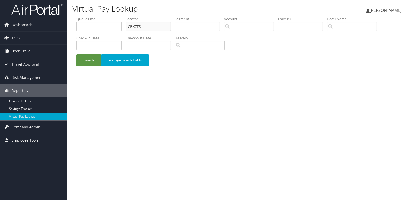
drag, startPoint x: 143, startPoint y: 26, endPoint x: 111, endPoint y: 32, distance: 32.7
click at [111, 16] on ul "QueueTime Locator CBKZFS Segment Account Traveler Hotel Name Check-in Date Chec…" at bounding box center [239, 16] width 327 height 0
paste input "AFLNSL"
type input "AFLNSL"
drag, startPoint x: 98, startPoint y: 60, endPoint x: 115, endPoint y: 70, distance: 19.8
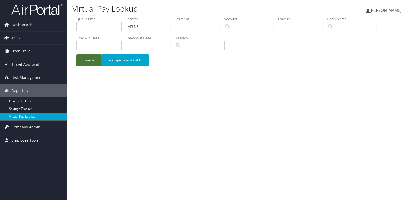
click at [98, 60] on button "Search" at bounding box center [88, 60] width 25 height 12
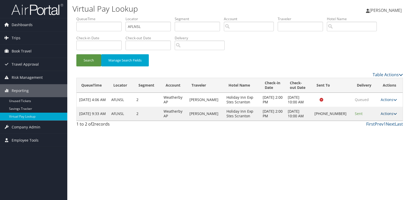
click at [385, 115] on link "Actions" at bounding box center [389, 113] width 16 height 5
click at [364, 130] on link "Logs" at bounding box center [371, 130] width 44 height 9
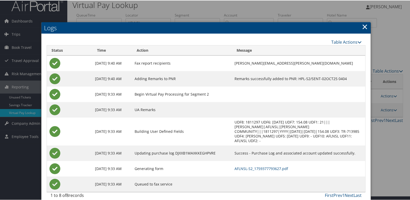
scroll to position [5, 0]
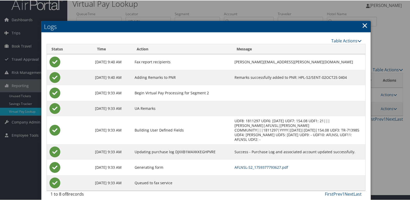
click at [254, 165] on link "AFLNSL-S2_1759377793627.pdf" at bounding box center [262, 167] width 54 height 5
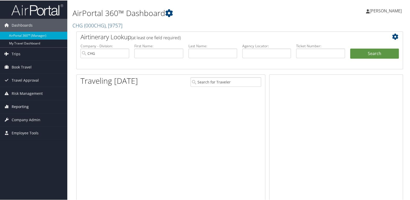
click at [18, 105] on span "Reporting" at bounding box center [20, 106] width 17 height 13
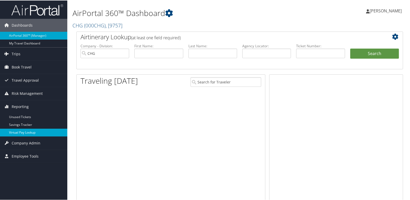
click at [20, 133] on link "Virtual Pay Lookup" at bounding box center [33, 132] width 67 height 8
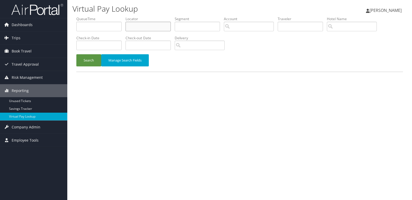
click at [136, 26] on input "text" at bounding box center [148, 27] width 45 height 10
paste input "QQZHOA"
type input "QQZHOA"
click at [88, 59] on button "Search" at bounding box center [88, 60] width 25 height 12
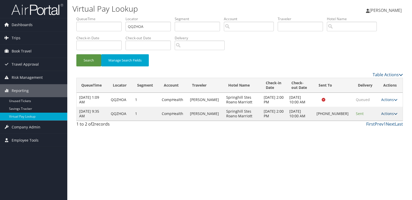
click at [389, 114] on link "Actions" at bounding box center [389, 113] width 16 height 5
click at [371, 128] on link "Logs" at bounding box center [372, 130] width 44 height 9
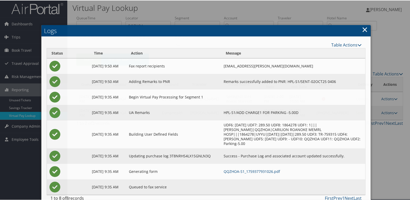
scroll to position [5, 0]
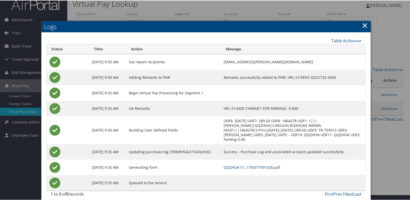
drag, startPoint x: 257, startPoint y: 161, endPoint x: 253, endPoint y: 161, distance: 3.7
click at [256, 165] on link "QQZHOA-S1_1759377931026.pdf" at bounding box center [252, 167] width 56 height 5
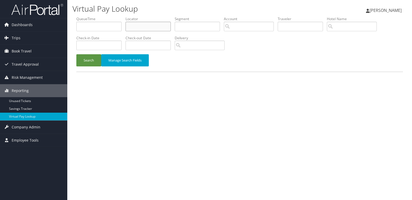
click at [147, 23] on input "text" at bounding box center [148, 27] width 45 height 10
paste input "OOSMMT"
type input "OOSMMT"
click at [93, 57] on button "Search" at bounding box center [88, 60] width 25 height 12
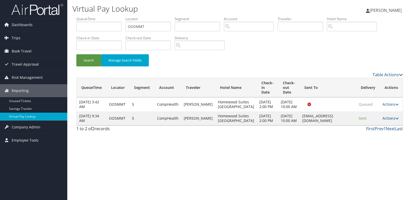
click at [389, 121] on link "Actions" at bounding box center [391, 118] width 16 height 5
click at [371, 143] on link "Logs" at bounding box center [380, 141] width 33 height 9
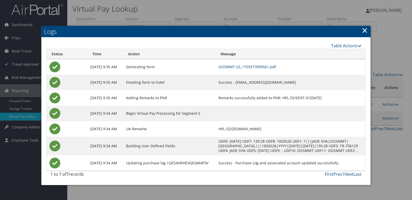
drag, startPoint x: 252, startPoint y: 66, endPoint x: 269, endPoint y: 71, distance: 17.5
click at [252, 66] on link "OOSMMT-S5_1759377899561.pdf" at bounding box center [246, 66] width 57 height 5
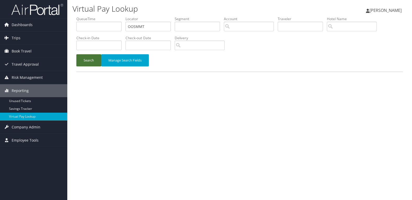
click at [89, 59] on button "Search" at bounding box center [88, 60] width 25 height 12
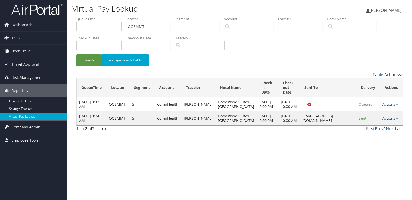
click at [390, 121] on link "Actions" at bounding box center [391, 118] width 16 height 5
click at [380, 140] on link "Logs" at bounding box center [380, 141] width 33 height 9
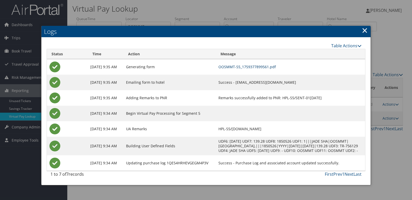
click at [260, 69] on link "OOSMMT-S5_1759377899561.pdf" at bounding box center [246, 66] width 57 height 5
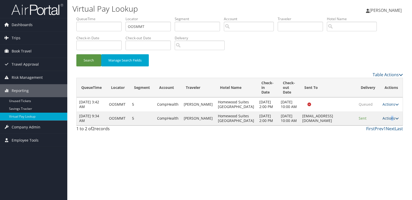
click at [391, 121] on link "Actions" at bounding box center [391, 118] width 16 height 5
drag, startPoint x: 391, startPoint y: 126, endPoint x: 376, endPoint y: 135, distance: 16.9
click at [376, 135] on link "Resend" at bounding box center [380, 133] width 33 height 9
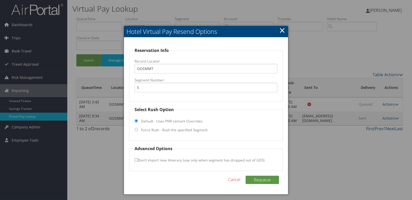
click at [141, 130] on label "Force Rush - Rush the specified Segment" at bounding box center [174, 130] width 67 height 5
click at [138, 130] on input "Force Rush - Rush the specified Segment" at bounding box center [136, 129] width 3 height 3
radio input "true"
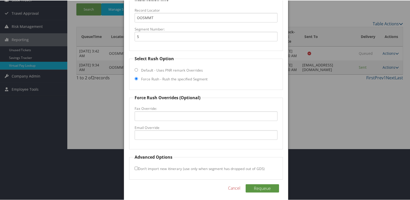
scroll to position [52, 0]
click at [156, 136] on input "Email Override" at bounding box center [206, 135] width 143 height 10
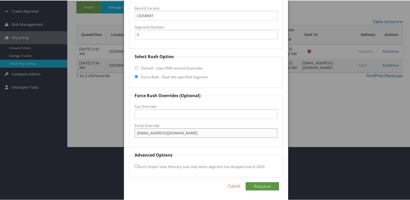
scroll to position [54, 0]
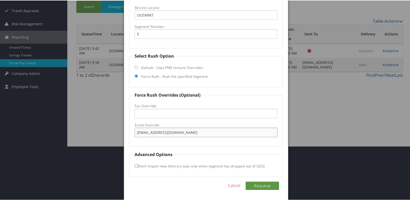
type input "patriciac@immhotels.com"
click at [136, 163] on label "Don't import new itinerary (use only when segment has dropped out of GDS)" at bounding box center [200, 166] width 130 height 10
click at [136, 164] on input "Don't import new itinerary (use only when segment has dropped out of GDS)" at bounding box center [136, 165] width 3 height 3
checkbox input "true"
click at [266, 187] on button "Requeue" at bounding box center [262, 185] width 33 height 8
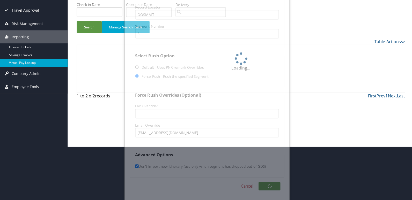
scroll to position [0, 0]
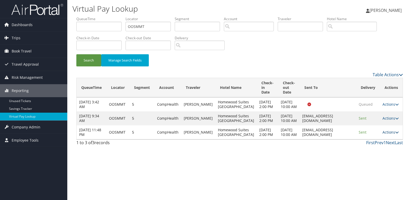
click at [385, 135] on link "Actions" at bounding box center [391, 132] width 16 height 5
click at [371, 161] on link "Logs" at bounding box center [380, 160] width 33 height 9
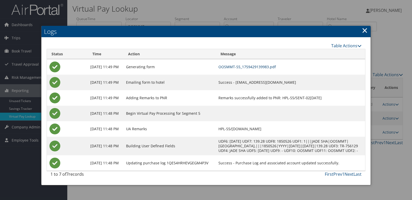
click at [253, 66] on link "OOSMMT-S5_1759429139983.pdf" at bounding box center [246, 66] width 57 height 5
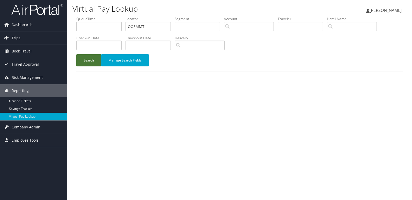
click at [96, 58] on button "Search" at bounding box center [88, 60] width 25 height 12
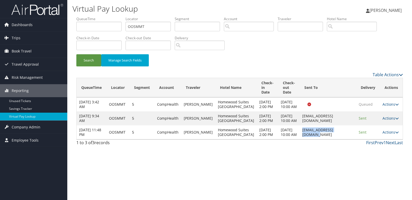
drag, startPoint x: 284, startPoint y: 145, endPoint x: 333, endPoint y: 143, distance: 49.7
click at [333, 140] on td "patriciac@immhotels.com" at bounding box center [328, 133] width 56 height 14
copy td "patriciac@immhotels.com"
drag, startPoint x: 158, startPoint y: 29, endPoint x: 117, endPoint y: 34, distance: 42.0
click at [117, 16] on ul "QueueTime Locator OOSMMT Segment Account Traveler Hotel Name Check-in Date Chec…" at bounding box center [239, 16] width 327 height 0
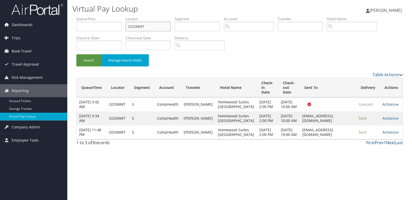
paste input "ECUUEL"
type input "ECUUEL"
click at [93, 60] on button "Search" at bounding box center [88, 60] width 25 height 12
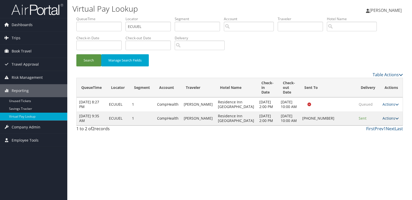
click at [385, 121] on link "Actions" at bounding box center [391, 118] width 16 height 5
click at [363, 141] on link "Logs" at bounding box center [374, 141] width 44 height 9
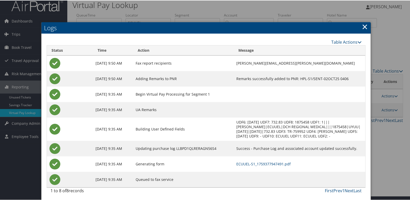
scroll to position [5, 0]
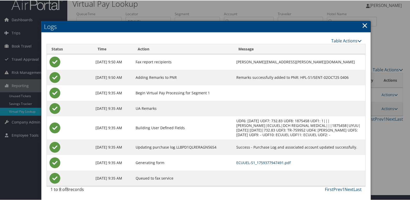
click at [253, 162] on link "ECUUEL-S1_1759377947491.pdf" at bounding box center [263, 162] width 54 height 5
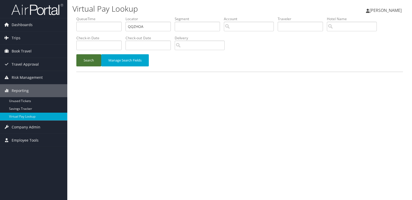
click at [79, 58] on button "Search" at bounding box center [88, 60] width 25 height 12
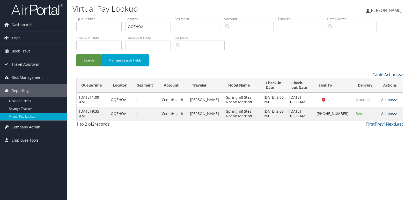
click at [383, 115] on link "Actions" at bounding box center [389, 113] width 16 height 5
click at [372, 130] on link "Logs" at bounding box center [372, 130] width 44 height 9
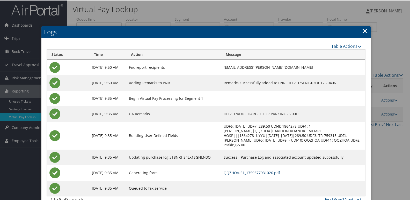
click at [259, 170] on link "QQZHOA-S1_1759377931026.pdf" at bounding box center [252, 172] width 56 height 5
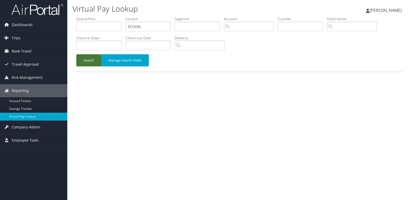
click at [86, 59] on button "Search" at bounding box center [88, 60] width 25 height 12
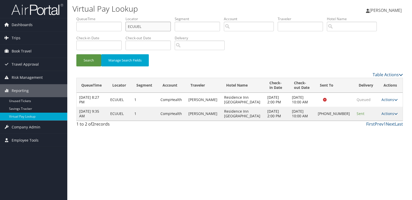
drag, startPoint x: 145, startPoint y: 27, endPoint x: 118, endPoint y: 33, distance: 27.9
click at [118, 16] on ul "QueueTime Locator ECUUEL Segment Account Traveler Hotel Name Check-in Date Chec…" at bounding box center [239, 16] width 327 height 0
paste input "NJDPWR"
type input "NJDPWR"
click at [100, 63] on button "Search" at bounding box center [88, 60] width 25 height 12
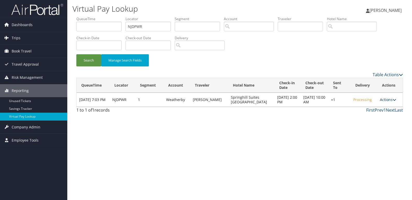
click at [388, 100] on link "Actions" at bounding box center [388, 99] width 16 height 5
click at [368, 113] on link "Logs" at bounding box center [371, 116] width 44 height 9
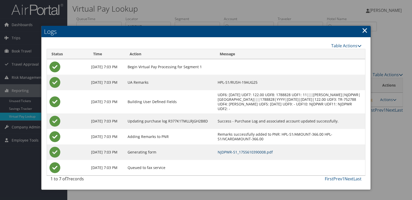
drag, startPoint x: 263, startPoint y: 153, endPoint x: 250, endPoint y: 152, distance: 13.5
click at [263, 154] on link "NJDPWR-S1_1755610390008.pdf" at bounding box center [245, 152] width 55 height 5
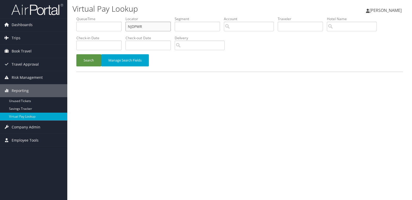
click at [141, 25] on input "NJDPWR" at bounding box center [148, 27] width 45 height 10
drag, startPoint x: 145, startPoint y: 25, endPoint x: 95, endPoint y: 32, distance: 50.7
click at [96, 16] on ul "QueueTime Locator NJDPWR Segment Account Traveler Hotel Name Check-in Date Chec…" at bounding box center [239, 16] width 327 height 0
paste input "GRVDDO"
type input "GRVDDO"
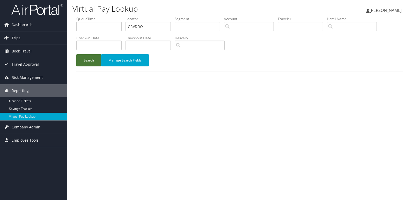
click at [87, 61] on button "Search" at bounding box center [88, 60] width 25 height 12
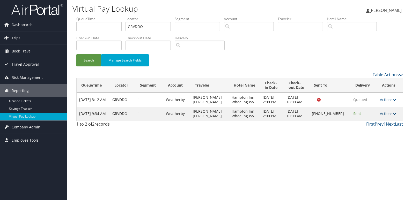
click at [387, 113] on link "Actions" at bounding box center [388, 113] width 16 height 5
click at [369, 131] on link "Logs" at bounding box center [371, 130] width 44 height 9
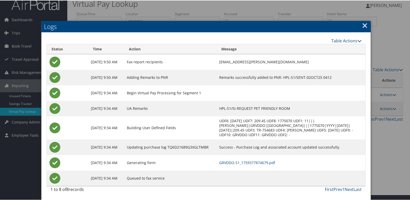
scroll to position [10, 0]
click at [258, 162] on link "GRVDDO-S1_1759377874679.pdf" at bounding box center [247, 162] width 56 height 5
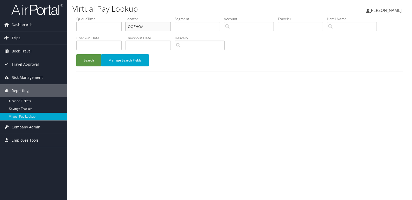
drag, startPoint x: 153, startPoint y: 27, endPoint x: 88, endPoint y: 30, distance: 64.8
click at [88, 16] on ul "QueueTime Locator QQZHOA Segment Account Traveler Hotel Name Check-in Date Chec…" at bounding box center [239, 16] width 327 height 0
paste input "YUPBGB"
type input "YUPBGB"
click at [85, 62] on button "Search" at bounding box center [88, 60] width 25 height 12
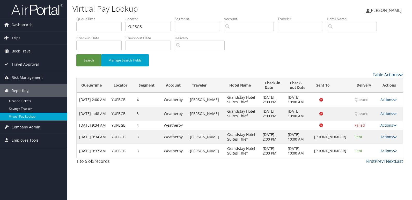
click at [387, 154] on link "Actions" at bounding box center [389, 151] width 16 height 5
click at [360, 173] on link "Logs" at bounding box center [371, 172] width 44 height 9
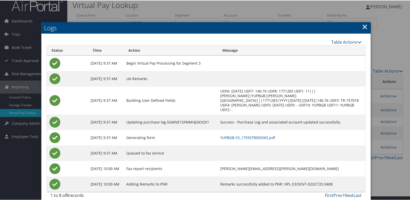
scroll to position [5, 0]
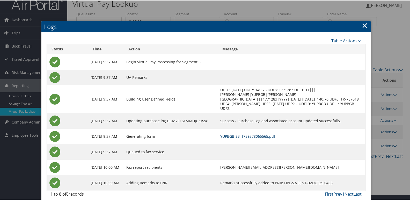
click at [249, 134] on link "YUPBGB-S3_1759378065565.pdf" at bounding box center [247, 136] width 55 height 5
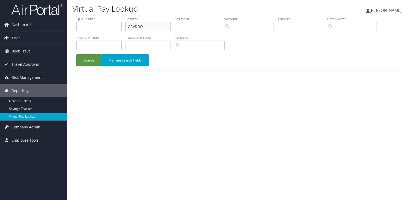
drag, startPoint x: 147, startPoint y: 27, endPoint x: 94, endPoint y: 32, distance: 52.2
click at [94, 16] on ul "QueueTime Locator GRVDDO Segment Account Traveler Hotel Name Check-in Date Chec…" at bounding box center [239, 16] width 327 height 0
paste input "KUCNAR"
type input "KUCNAR"
click at [85, 65] on button "Search" at bounding box center [88, 60] width 25 height 12
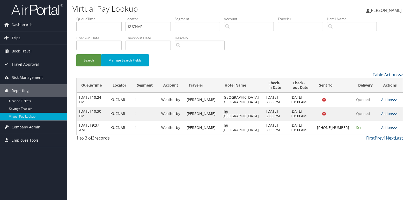
click at [381, 126] on link "Actions" at bounding box center [389, 127] width 16 height 5
click at [362, 143] on link "Logs" at bounding box center [371, 144] width 44 height 9
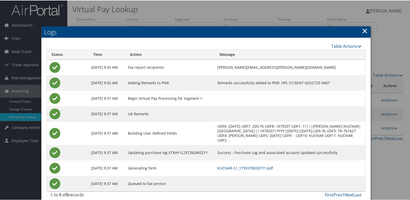
scroll to position [5, 0]
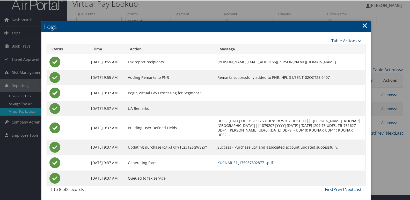
click at [249, 162] on link "KUCNAR-S1_1759378028771.pdf" at bounding box center [245, 162] width 56 height 5
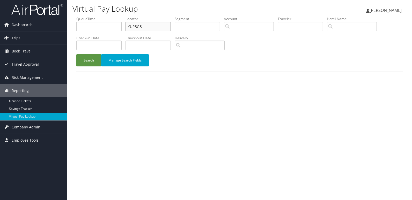
drag, startPoint x: 153, startPoint y: 25, endPoint x: 102, endPoint y: 30, distance: 51.0
click at [102, 16] on ul "QueueTime Locator YUPBGB Segment Account Traveler Hotel Name Check-in Date Chec…" at bounding box center [239, 16] width 327 height 0
paste input "CBKZFS"
type input "CBKZFS"
click at [83, 65] on button "Search" at bounding box center [88, 60] width 25 height 12
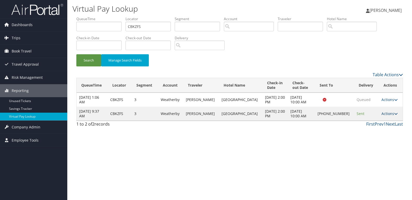
click at [386, 115] on link "Actions" at bounding box center [390, 113] width 16 height 5
click at [353, 131] on icon at bounding box center [354, 130] width 5 height 4
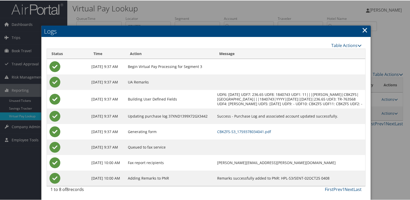
scroll to position [5, 0]
click at [246, 130] on link "CBKZFS-S3_1759378034041.pdf" at bounding box center [244, 131] width 54 height 5
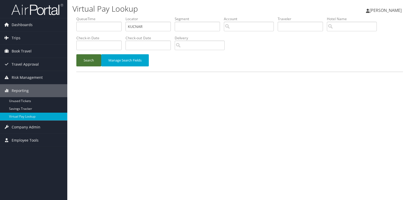
click at [81, 65] on button "Search" at bounding box center [88, 60] width 25 height 12
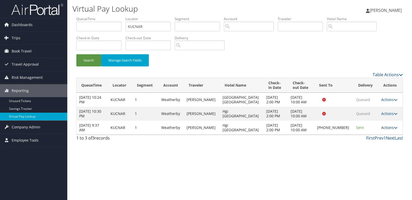
click at [389, 126] on link "Actions" at bounding box center [389, 127] width 16 height 5
click at [365, 144] on link "Logs" at bounding box center [371, 144] width 44 height 9
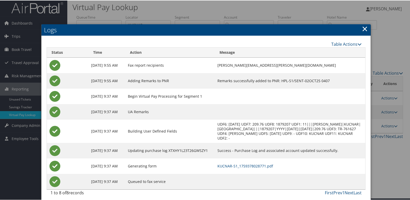
scroll to position [5, 0]
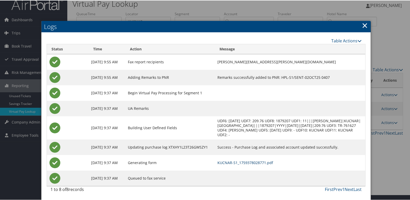
click at [260, 162] on link "KUCNAR-S1_1759378028771.pdf" at bounding box center [245, 162] width 56 height 5
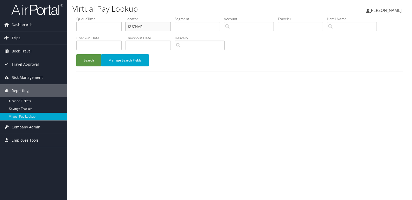
drag, startPoint x: 141, startPoint y: 29, endPoint x: 108, endPoint y: 34, distance: 33.3
click at [108, 16] on ul "QueueTime Locator KUCNAR Segment Account Traveler Hotel Name Check-in Date Chec…" at bounding box center [239, 16] width 327 height 0
drag, startPoint x: 148, startPoint y: 26, endPoint x: 99, endPoint y: 36, distance: 49.0
click at [110, 16] on ul "QueueTime Locator KUCNAR Segment Account Traveler Hotel Name Check-in Date Chec…" at bounding box center [239, 16] width 327 height 0
paste input "URRJL"
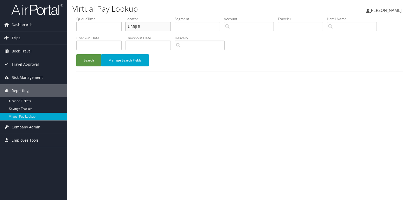
type input "URRJLR"
click at [85, 54] on li "Check-in Date" at bounding box center [100, 44] width 49 height 19
click at [88, 58] on button "Search" at bounding box center [88, 60] width 25 height 12
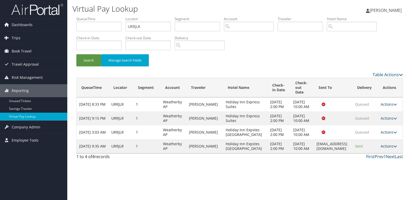
click at [387, 148] on link "Actions" at bounding box center [389, 146] width 16 height 5
click at [365, 164] on icon at bounding box center [365, 165] width 5 height 4
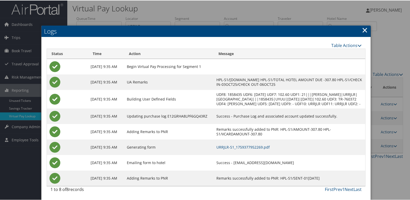
scroll to position [5, 0]
click at [267, 145] on link "URRJLR-S1_1759377952269.pdf" at bounding box center [242, 146] width 53 height 5
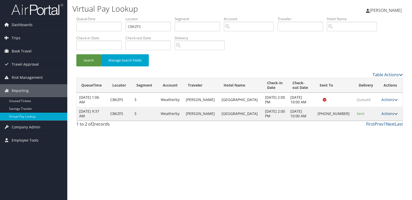
click at [391, 113] on link "Actions" at bounding box center [390, 113] width 16 height 5
click at [364, 123] on link "Resend" at bounding box center [371, 121] width 44 height 9
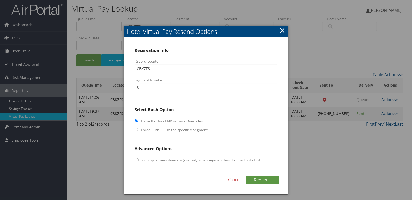
click at [153, 130] on label "Force Rush - Rush the specified Segment" at bounding box center [174, 130] width 67 height 5
click at [138, 130] on input "Force Rush - Rush the specified Segment" at bounding box center [136, 129] width 3 height 3
radio input "true"
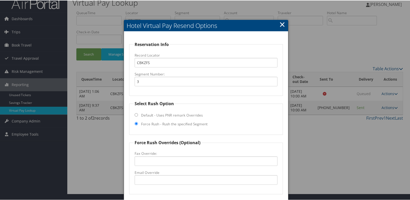
scroll to position [26, 0]
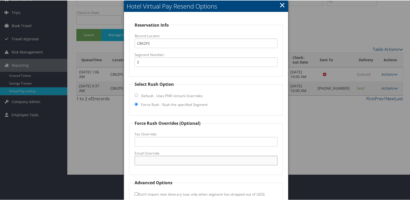
click at [148, 159] on input "Email Override" at bounding box center [206, 161] width 143 height 10
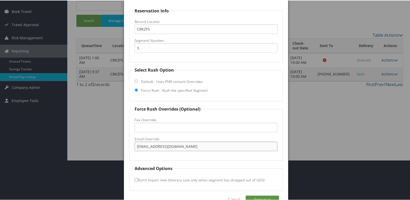
scroll to position [54, 0]
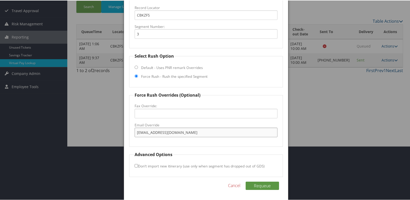
type input "jchamptoninn@gmail.com"
click at [136, 165] on input "Don't import new itinerary (use only when segment has dropped out of GDS)" at bounding box center [136, 165] width 3 height 3
checkbox input "true"
click at [260, 186] on button "Requeue" at bounding box center [262, 185] width 33 height 8
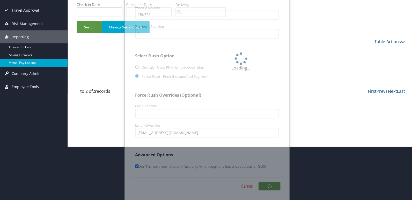
scroll to position [0, 0]
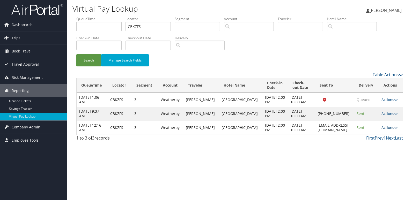
click at [395, 129] on icon at bounding box center [396, 128] width 4 height 4
click at [376, 142] on link "Logs" at bounding box center [380, 144] width 33 height 9
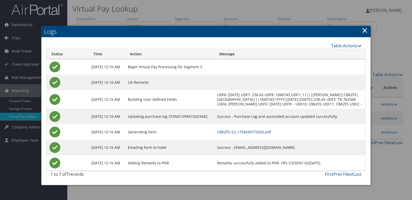
click at [263, 135] on link "CBKZFS-S3_1759430772655.pdf" at bounding box center [244, 132] width 54 height 5
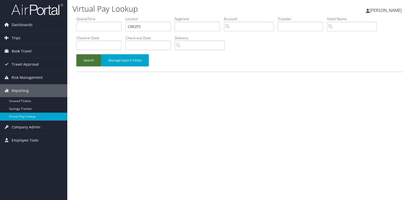
click at [80, 58] on button "Search" at bounding box center [88, 60] width 25 height 12
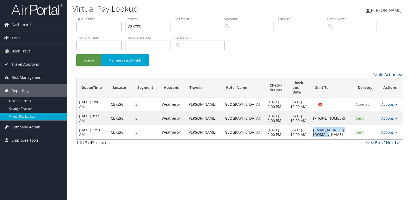
drag, startPoint x: 297, startPoint y: 144, endPoint x: 347, endPoint y: 146, distance: 50.0
click at [347, 140] on td "jchamptoninn@gmail.com" at bounding box center [332, 133] width 43 height 14
copy td "jchamptoninn@gmail.com"
